Goal: Task Accomplishment & Management: Complete application form

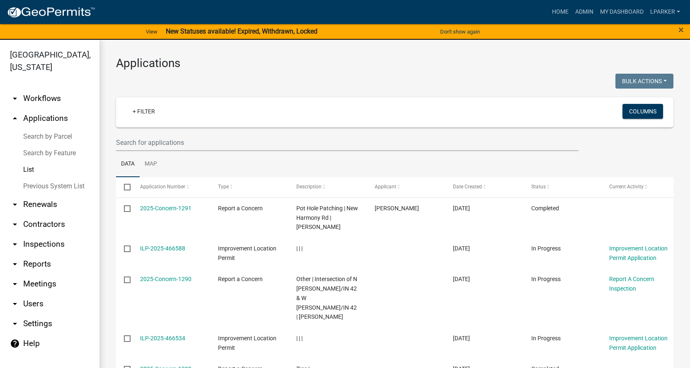
click at [30, 184] on link "Previous System List" at bounding box center [49, 186] width 99 height 17
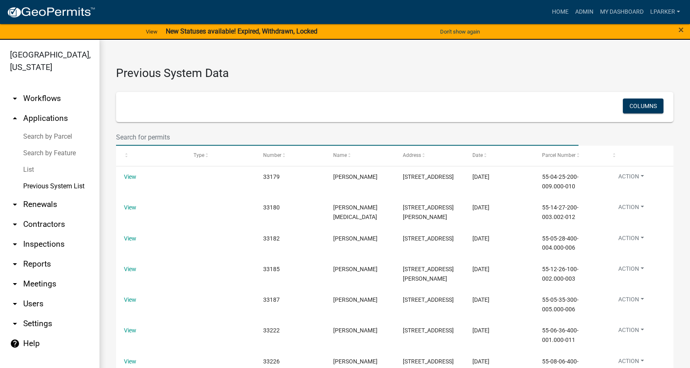
click at [129, 140] on input "text" at bounding box center [347, 137] width 462 height 17
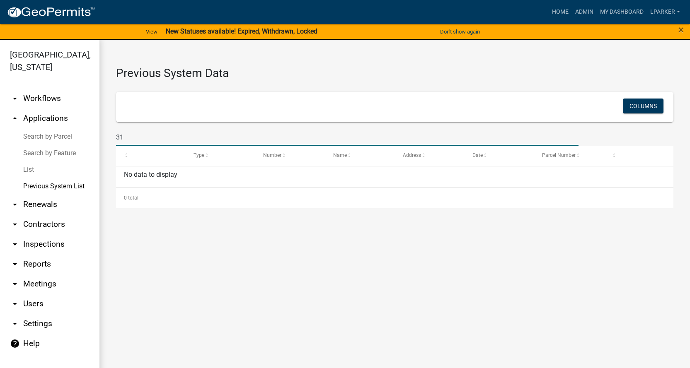
type input "3"
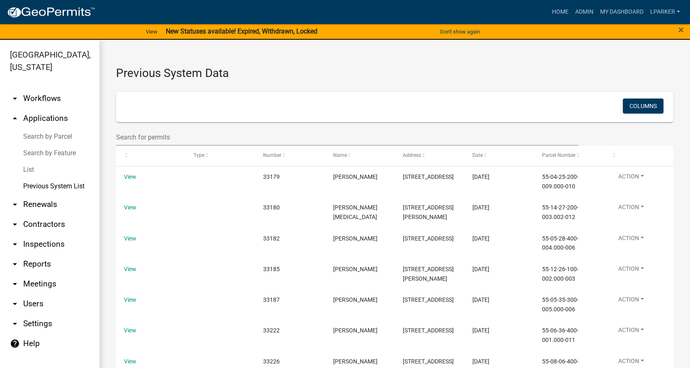
click at [39, 183] on link "Previous System List" at bounding box center [49, 186] width 99 height 17
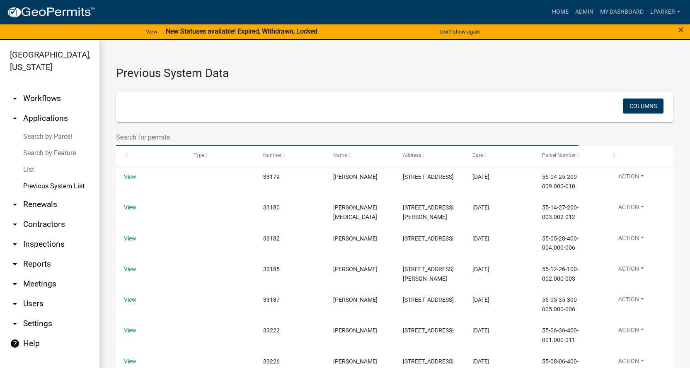
click at [147, 137] on input "text" at bounding box center [347, 137] width 462 height 17
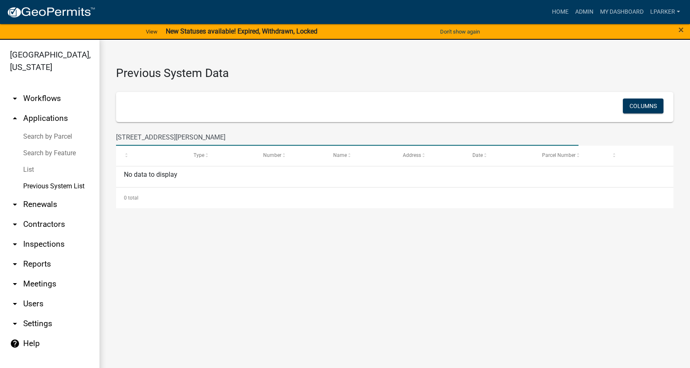
type input "[STREET_ADDRESS][PERSON_NAME]"
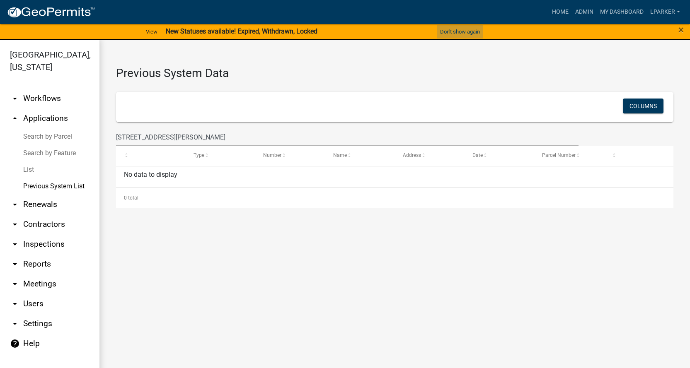
click at [474, 31] on button "Don't show again" at bounding box center [460, 32] width 46 height 14
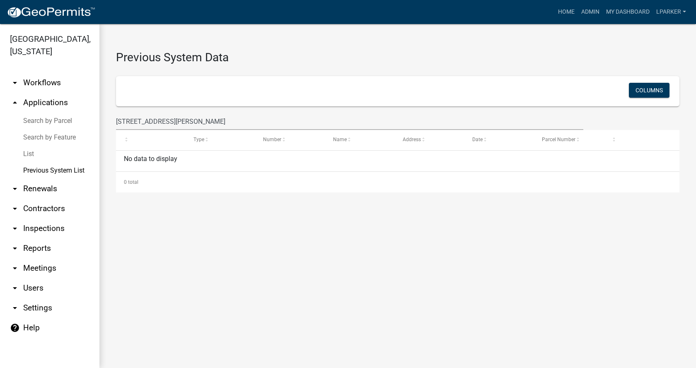
click at [35, 170] on link "Previous System List" at bounding box center [49, 170] width 99 height 17
click at [28, 153] on link "List" at bounding box center [49, 154] width 99 height 17
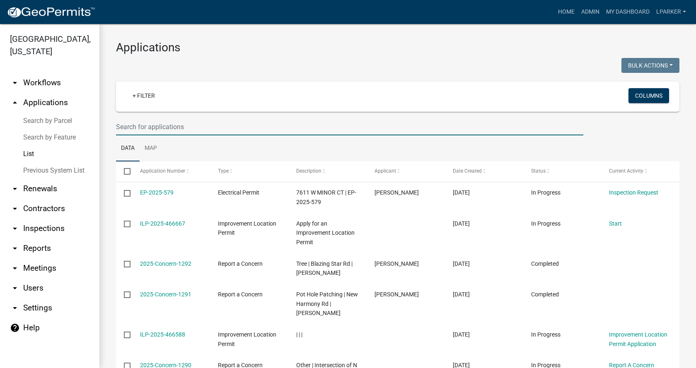
click at [155, 128] on input "text" at bounding box center [349, 127] width 467 height 17
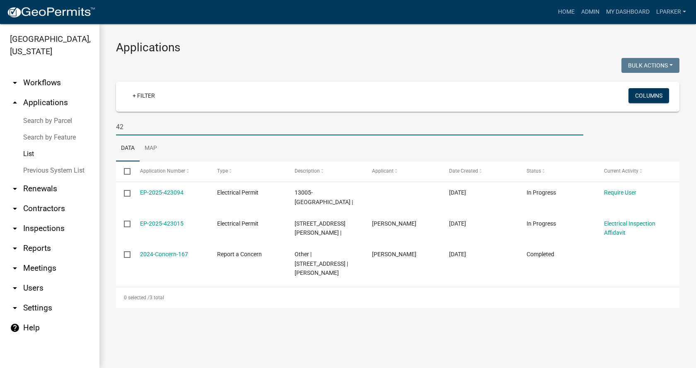
type input "4"
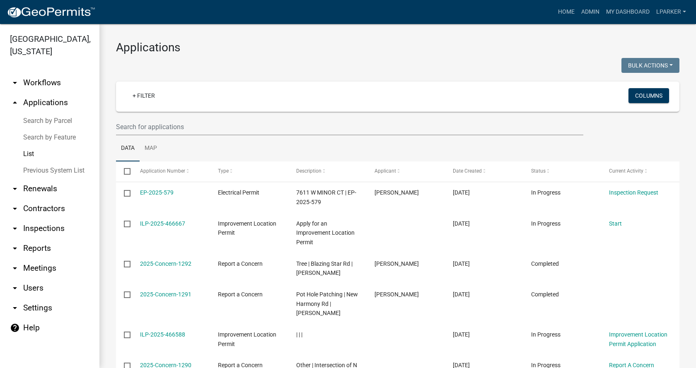
click at [52, 120] on link "Search by Parcel" at bounding box center [49, 121] width 99 height 17
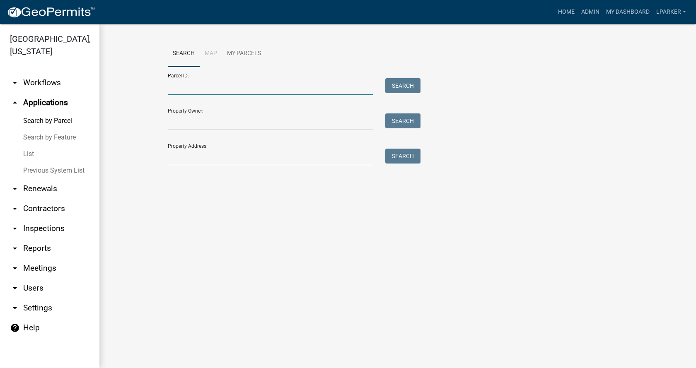
click at [184, 88] on input "Parcel ID:" at bounding box center [270, 86] width 205 height 17
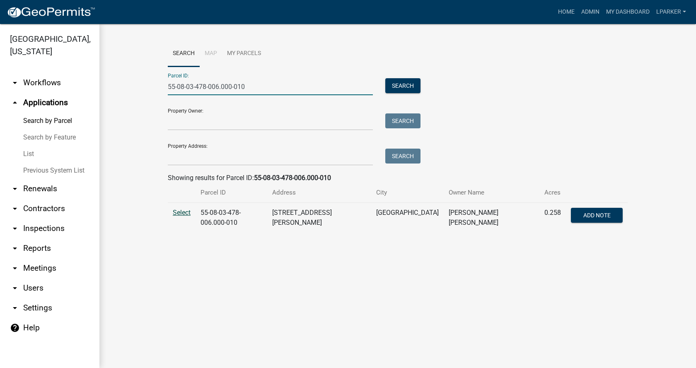
type input "55-08-03-478-006.000-010"
click at [183, 212] on span "Select" at bounding box center [182, 213] width 18 height 8
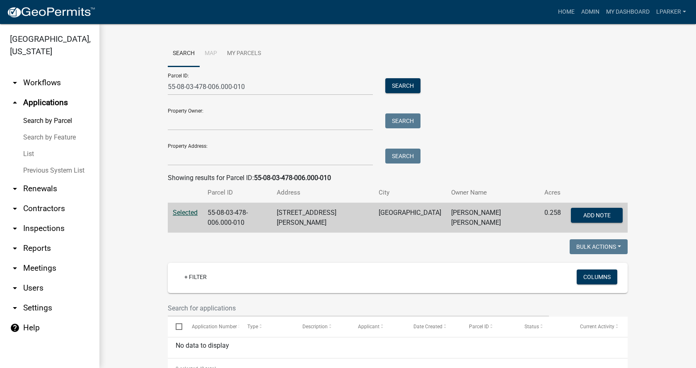
click at [31, 152] on link "List" at bounding box center [49, 154] width 99 height 17
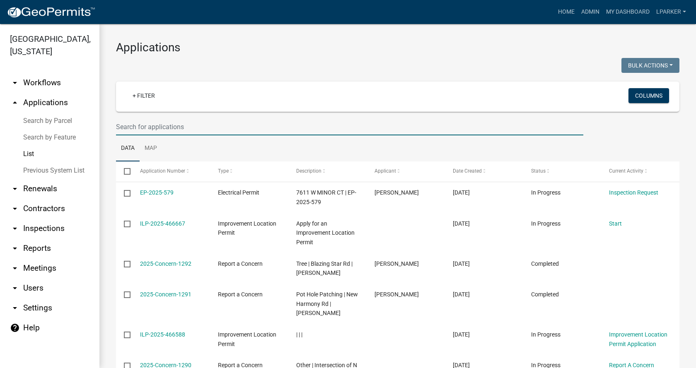
click at [137, 131] on input "text" at bounding box center [349, 127] width 467 height 17
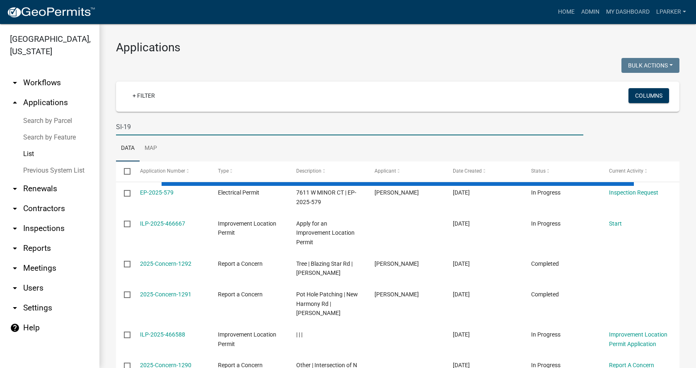
type input "SI-19"
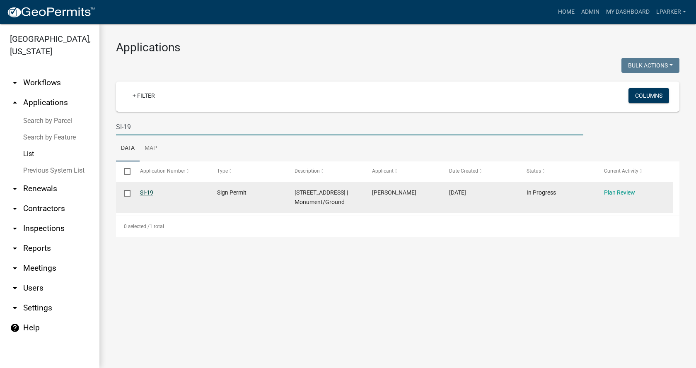
click at [148, 191] on link "SI-19" at bounding box center [146, 192] width 13 height 7
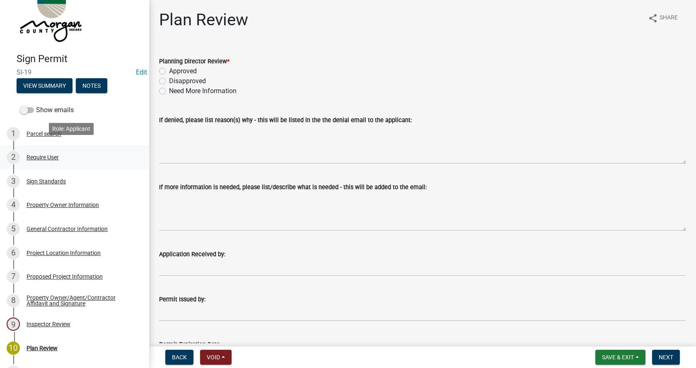
scroll to position [41, 0]
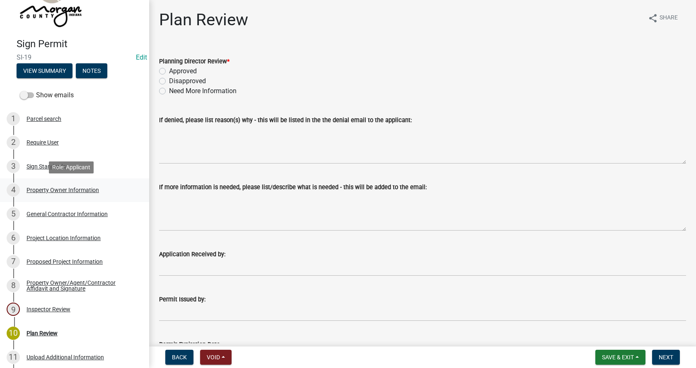
click at [37, 189] on div "Property Owner Information" at bounding box center [63, 190] width 73 height 6
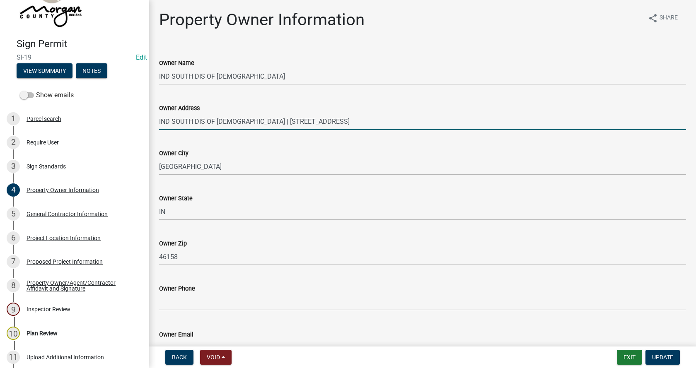
click at [256, 121] on input "IND SOUTH DIS OF [DEMOGRAPHIC_DATA] | [STREET_ADDRESS]" at bounding box center [422, 121] width 527 height 17
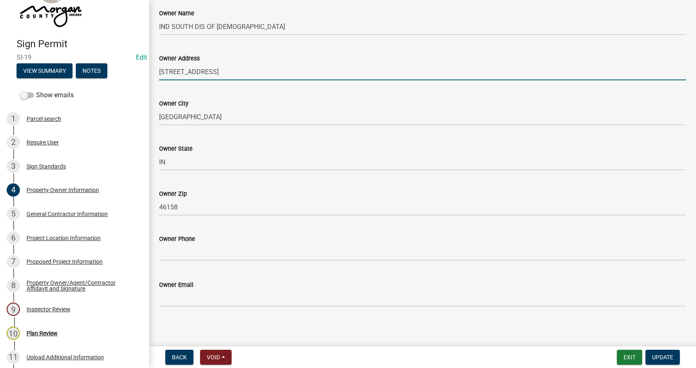
scroll to position [52, 0]
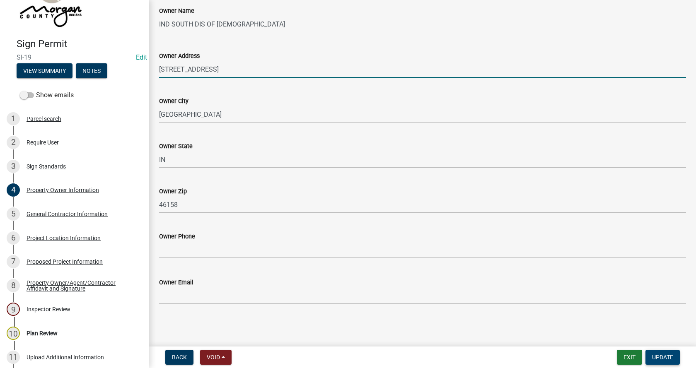
type input "[STREET_ADDRESS]"
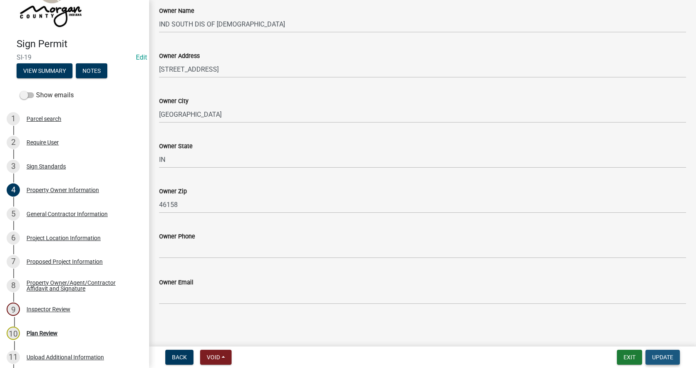
click at [660, 353] on button "Update" at bounding box center [663, 357] width 34 height 15
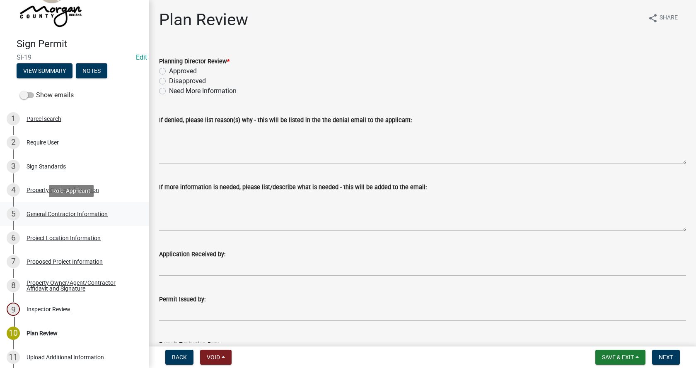
click at [32, 213] on div "General Contractor Information" at bounding box center [67, 214] width 81 height 6
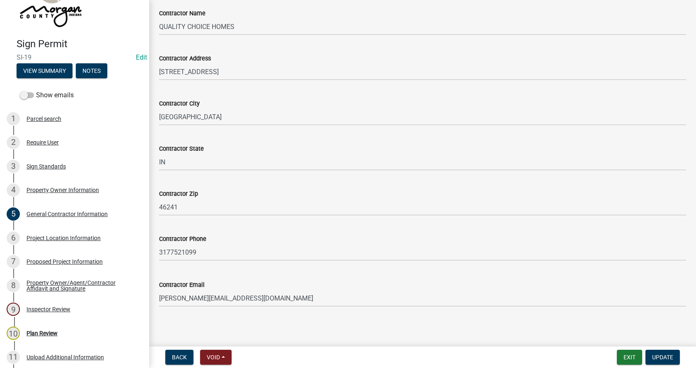
scroll to position [52, 0]
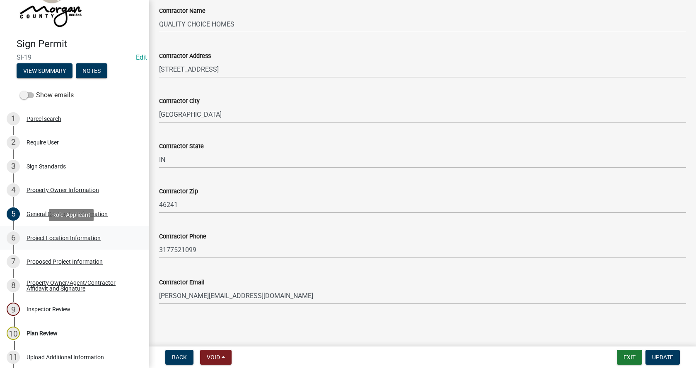
click at [30, 237] on div "Project Location Information" at bounding box center [64, 238] width 74 height 6
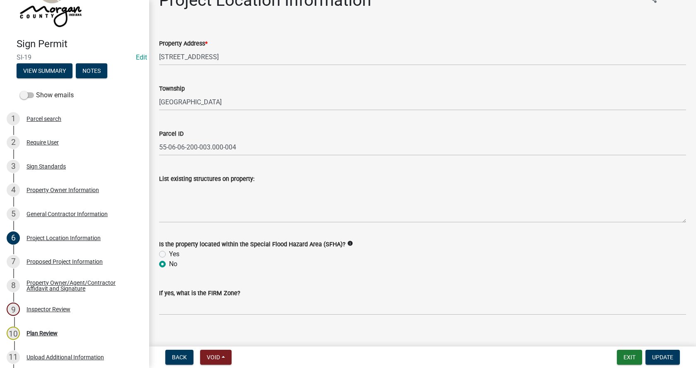
scroll to position [30, 0]
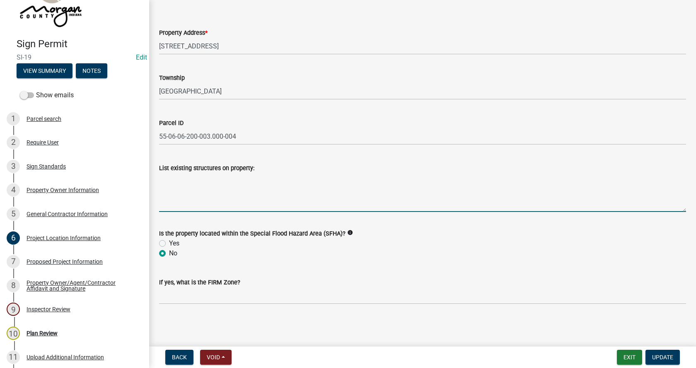
click at [174, 177] on textarea "List existing structures on property:" at bounding box center [422, 192] width 527 height 39
type textarea "church, parking lot"
click at [672, 356] on span "Update" at bounding box center [662, 357] width 21 height 7
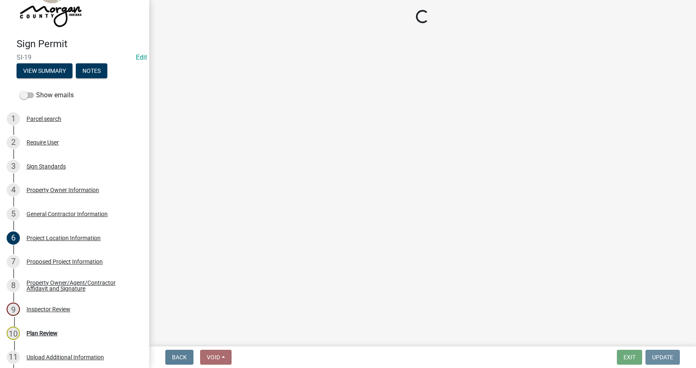
scroll to position [0, 0]
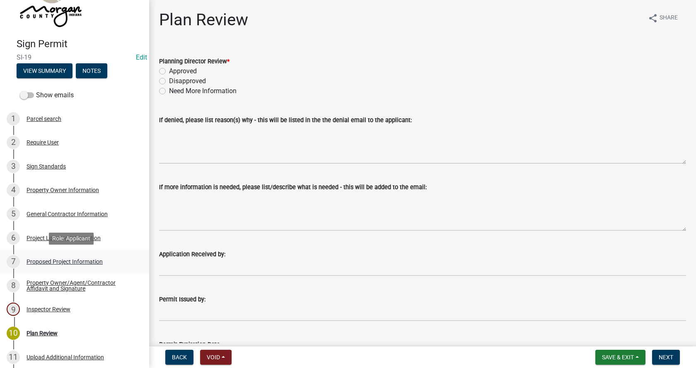
click at [27, 260] on div "Proposed Project Information" at bounding box center [65, 262] width 76 height 6
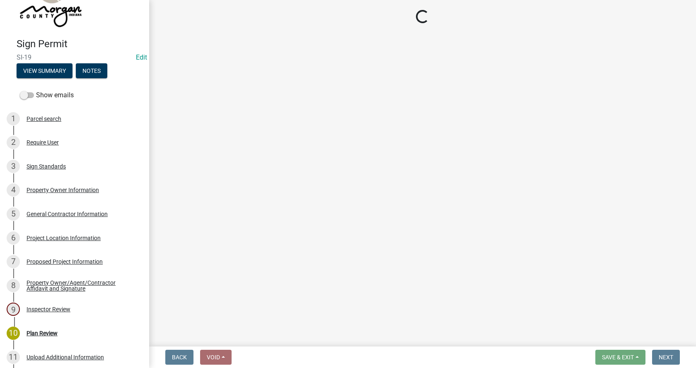
select select "ddff3fc4-854a-4eb6-927e-2cfdcfa94d84"
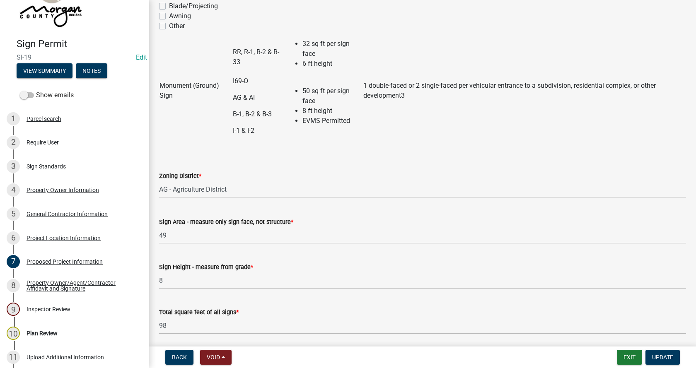
scroll to position [124, 0]
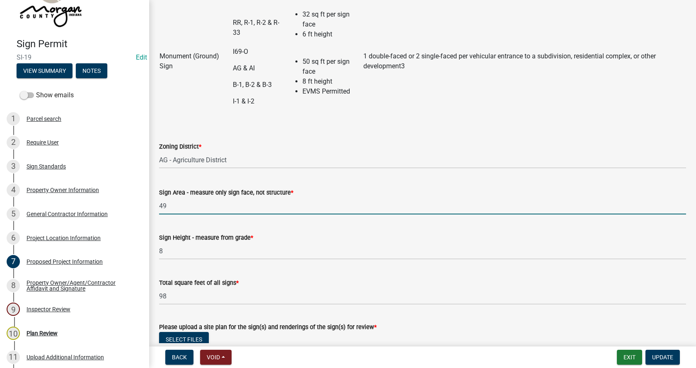
click at [173, 209] on input "49" at bounding box center [422, 206] width 527 height 17
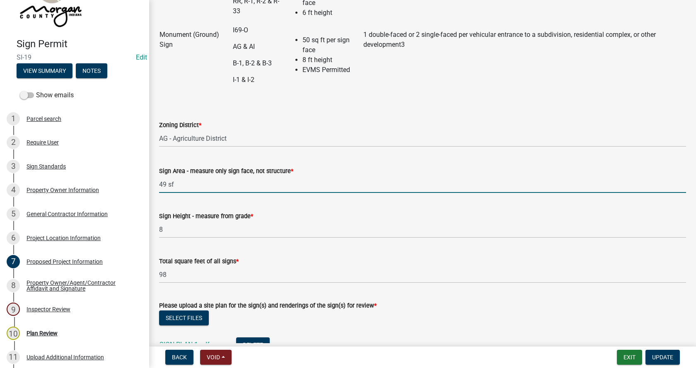
scroll to position [166, 0]
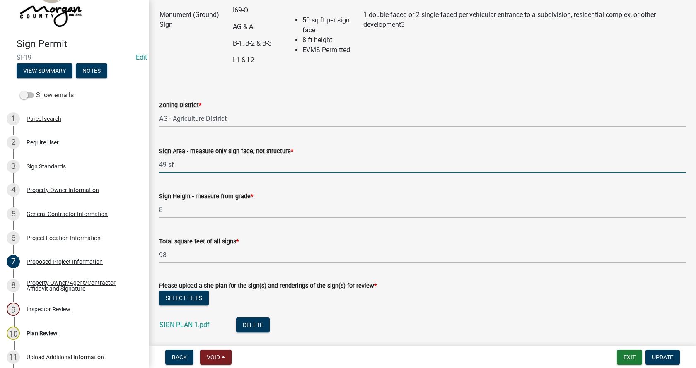
type input "49 sf"
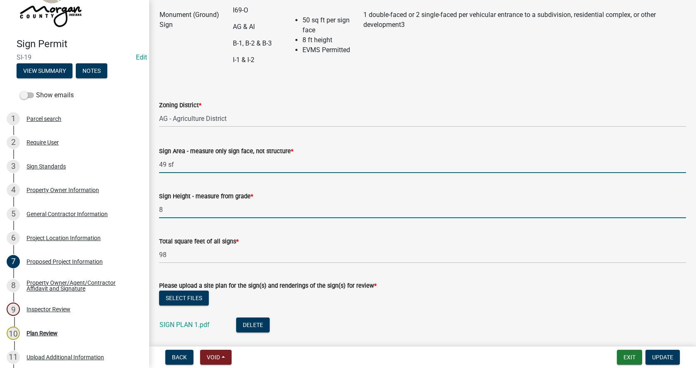
click at [175, 208] on input "8" at bounding box center [422, 209] width 527 height 17
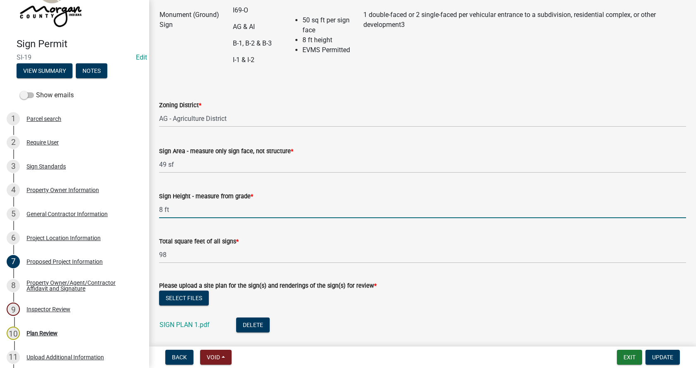
type input "8 ft"
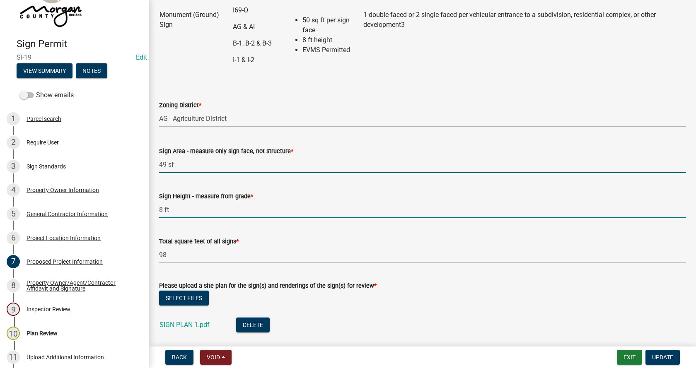
click at [171, 162] on input "49 sf" at bounding box center [422, 164] width 527 height 17
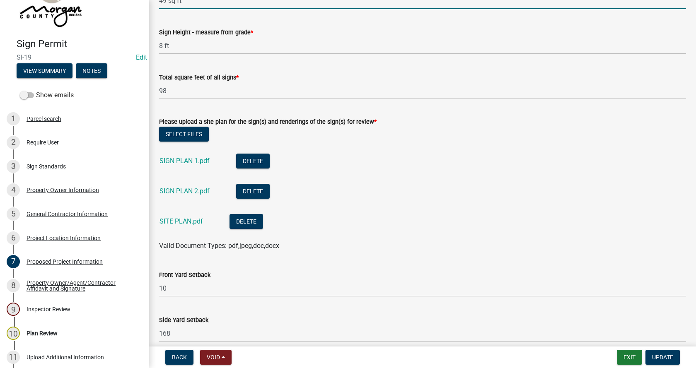
scroll to position [332, 0]
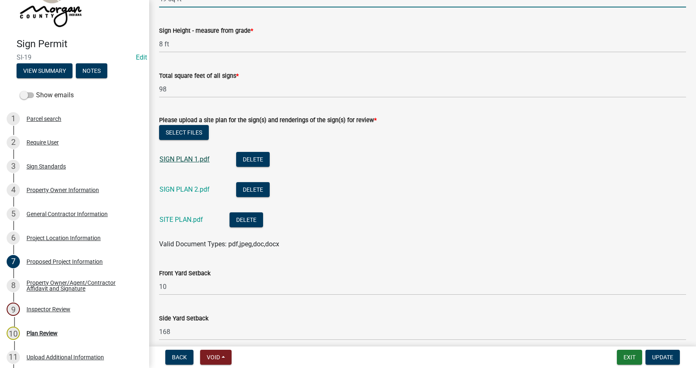
type input "49 sq ft"
click at [178, 159] on link "SIGN PLAN 1.pdf" at bounding box center [185, 159] width 50 height 8
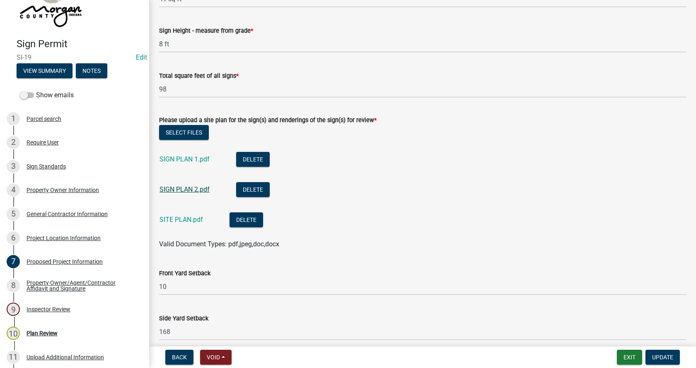
click at [174, 186] on link "SIGN PLAN 2.pdf" at bounding box center [185, 190] width 50 height 8
click at [173, 219] on link "SITE PLAN.pdf" at bounding box center [182, 220] width 44 height 8
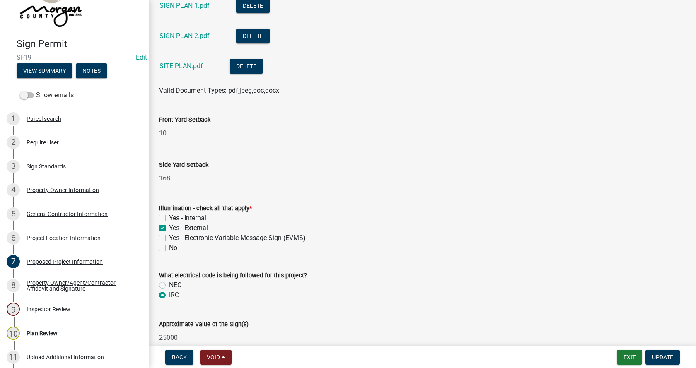
scroll to position [497, 0]
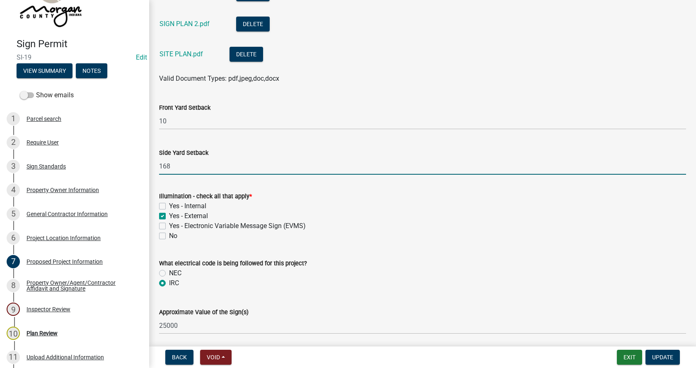
click at [167, 163] on input "168" at bounding box center [422, 166] width 527 height 17
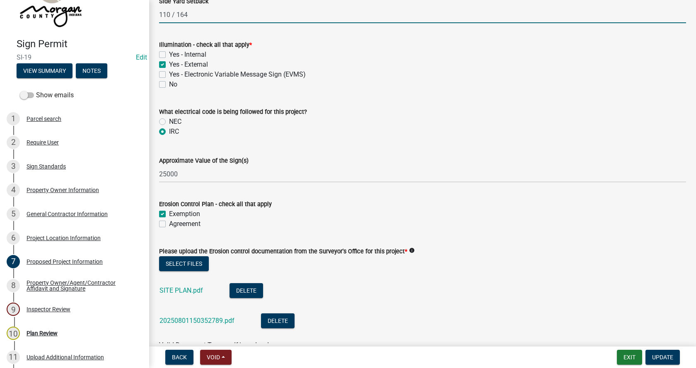
scroll to position [696, 0]
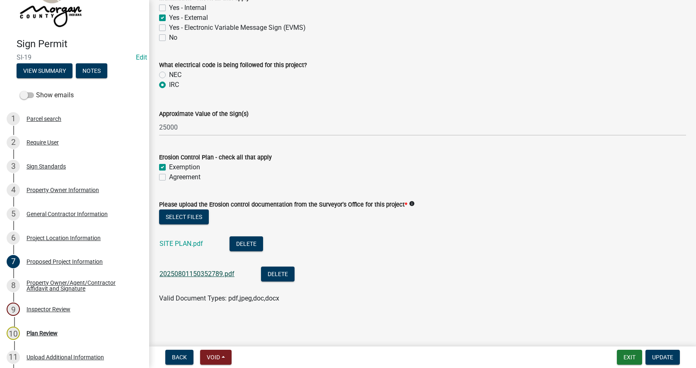
type input "110 / 164"
click at [182, 274] on link "20250801150352789.pdf" at bounding box center [197, 274] width 75 height 8
click at [171, 242] on link "SITE PLAN.pdf" at bounding box center [182, 244] width 44 height 8
click at [245, 241] on button "Delete" at bounding box center [247, 244] width 34 height 15
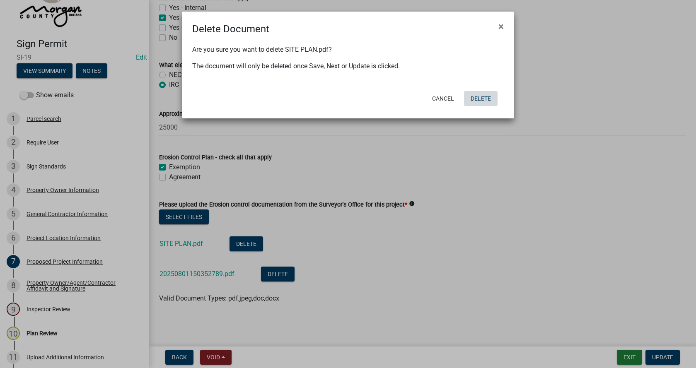
click at [485, 96] on button "Delete" at bounding box center [481, 98] width 34 height 15
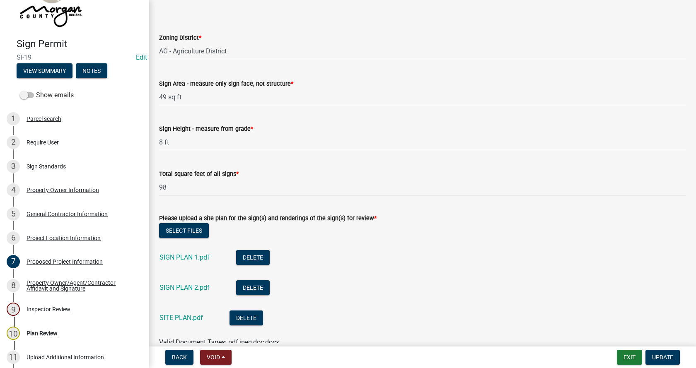
scroll to position [210, 0]
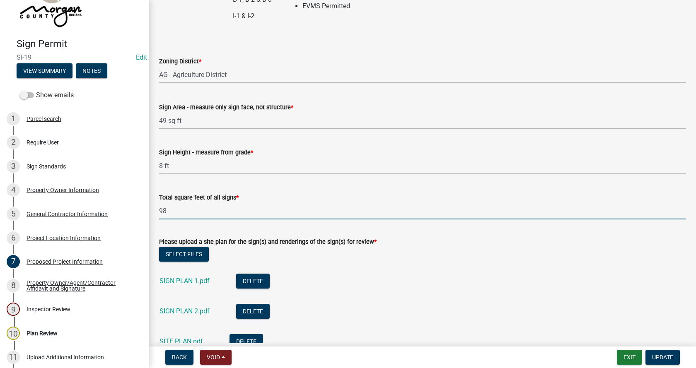
drag, startPoint x: 176, startPoint y: 211, endPoint x: 159, endPoint y: 213, distance: 16.7
click at [159, 213] on input "98" at bounding box center [422, 211] width 527 height 17
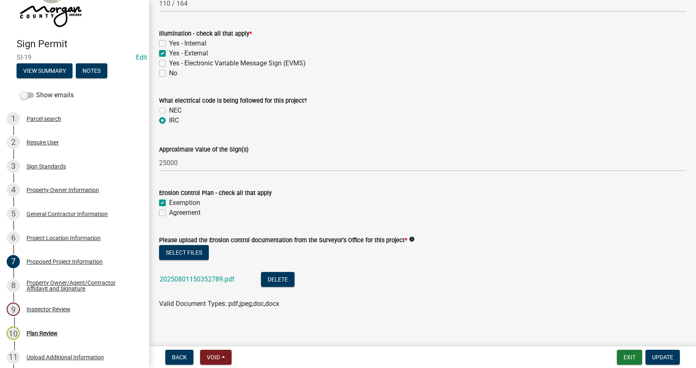
scroll to position [666, 0]
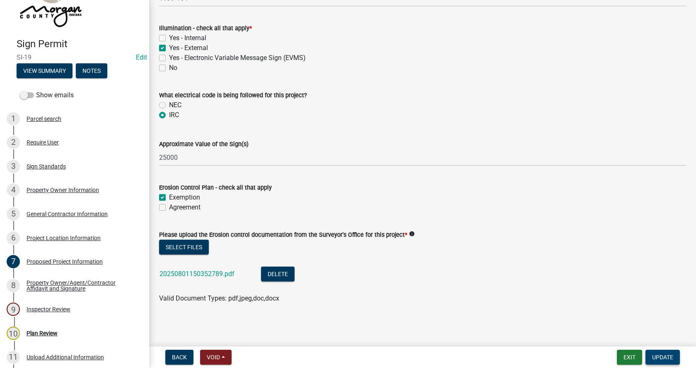
type input "49"
click at [668, 356] on span "Update" at bounding box center [662, 357] width 21 height 7
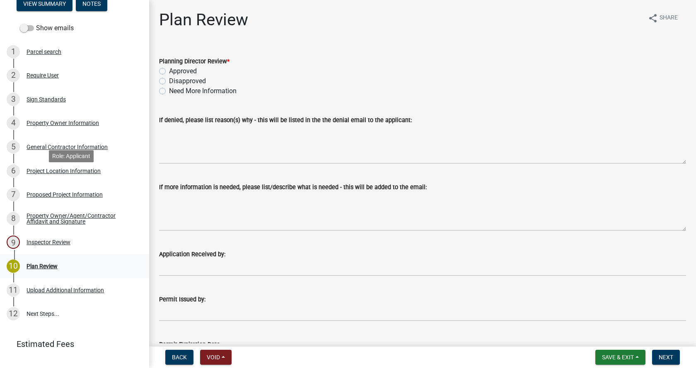
scroll to position [124, 0]
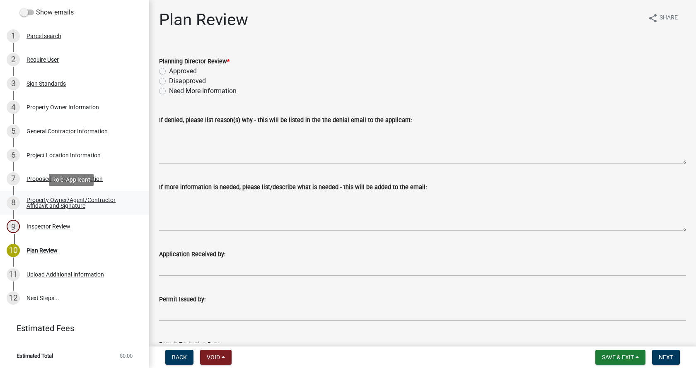
click at [36, 198] on div "Property Owner/Agent/Contractor Affidavit and Signature" at bounding box center [81, 203] width 109 height 12
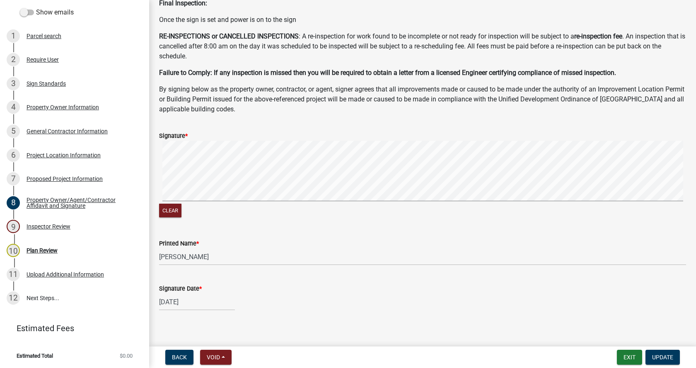
scroll to position [181, 0]
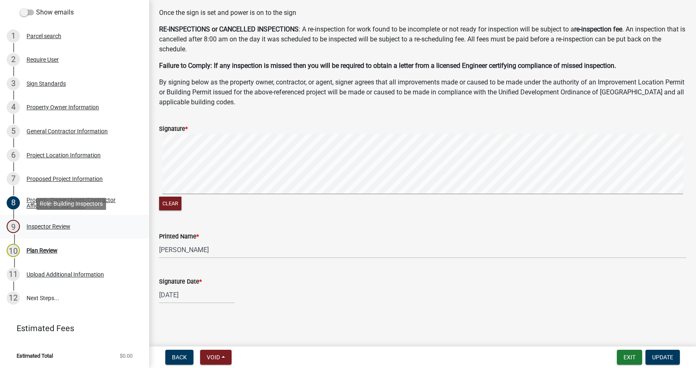
click at [35, 225] on div "Inspector Review" at bounding box center [49, 227] width 44 height 6
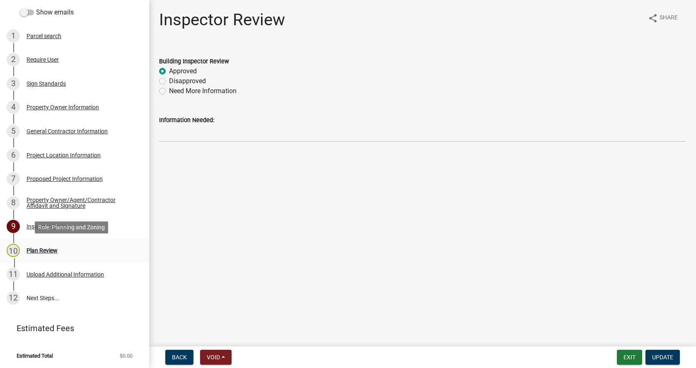
click at [30, 249] on div "Plan Review" at bounding box center [42, 251] width 31 height 6
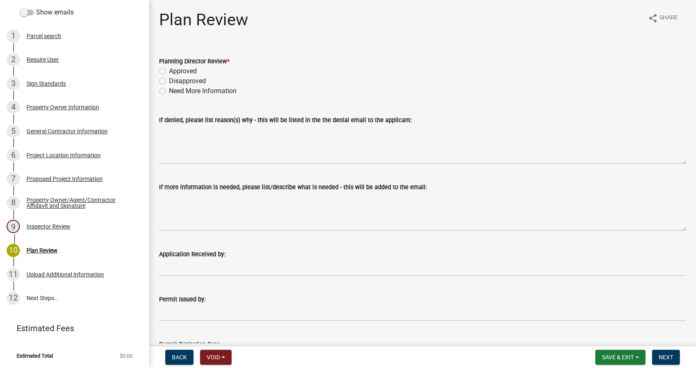
click at [169, 71] on label "Approved" at bounding box center [183, 71] width 28 height 10
click at [169, 71] on input "Approved" at bounding box center [171, 68] width 5 height 5
radio input "true"
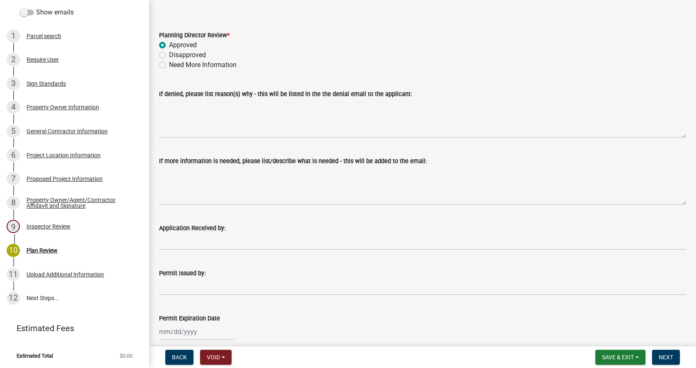
scroll to position [108, 0]
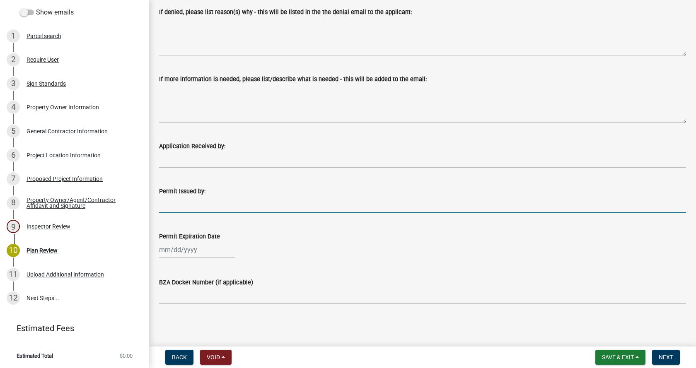
click at [172, 206] on input "Permit Issued by:" at bounding box center [422, 204] width 527 height 17
type input "[PERSON_NAME]"
click at [177, 249] on div at bounding box center [197, 250] width 76 height 17
select select "8"
select select "2025"
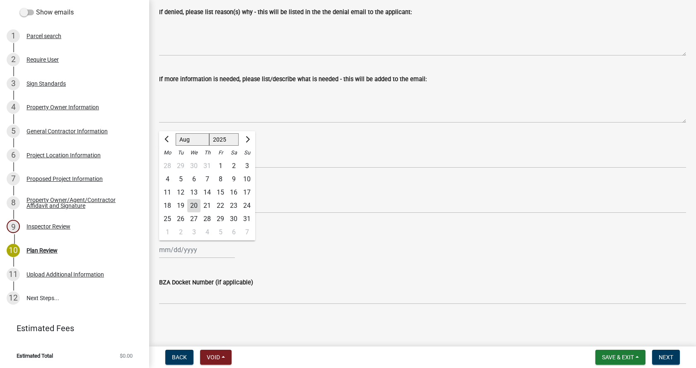
click at [195, 204] on div "20" at bounding box center [193, 205] width 13 height 13
type input "[DATE]"
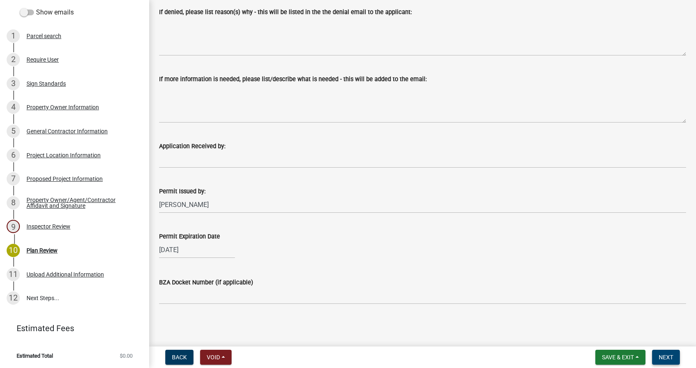
click at [668, 356] on span "Next" at bounding box center [666, 357] width 15 height 7
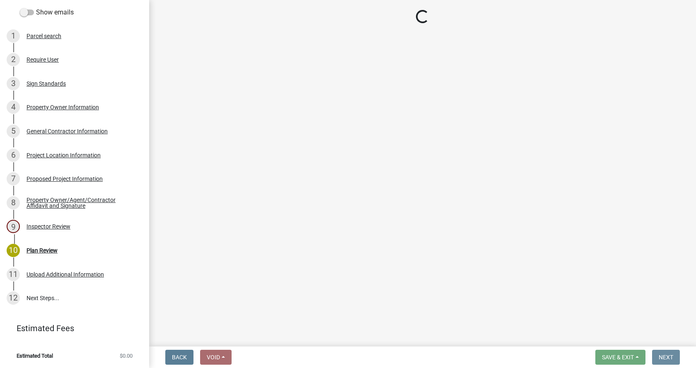
scroll to position [0, 0]
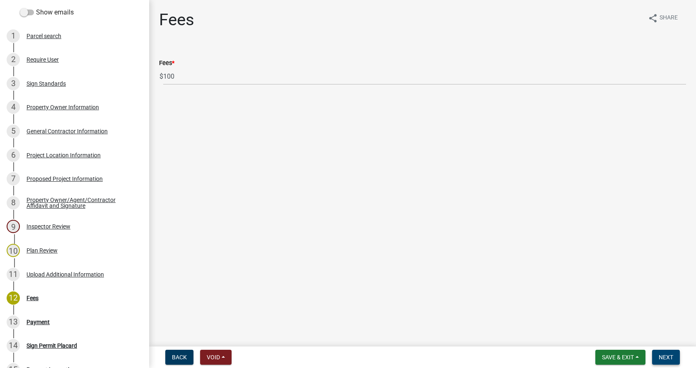
click at [668, 356] on span "Next" at bounding box center [666, 357] width 15 height 7
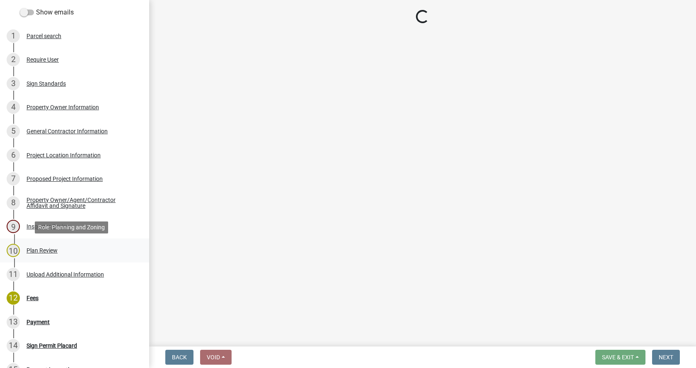
select select "3: 3"
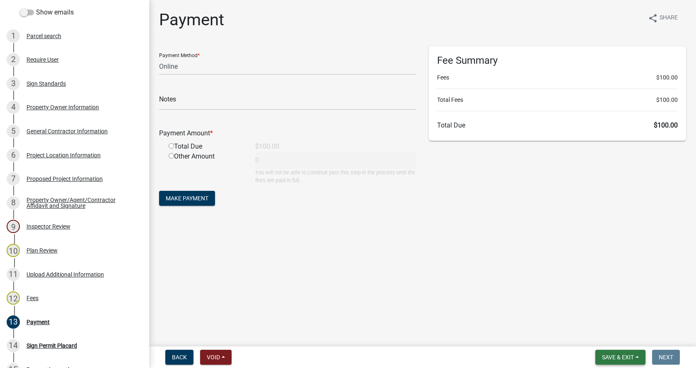
click at [632, 356] on span "Save & Exit" at bounding box center [618, 357] width 32 height 7
click at [599, 334] on button "Save & Exit" at bounding box center [612, 336] width 66 height 20
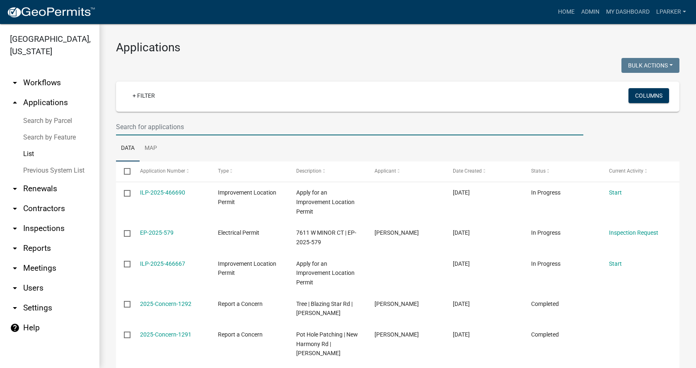
click at [225, 126] on input "text" at bounding box center [349, 127] width 467 height 17
